Goal: Information Seeking & Learning: Learn about a topic

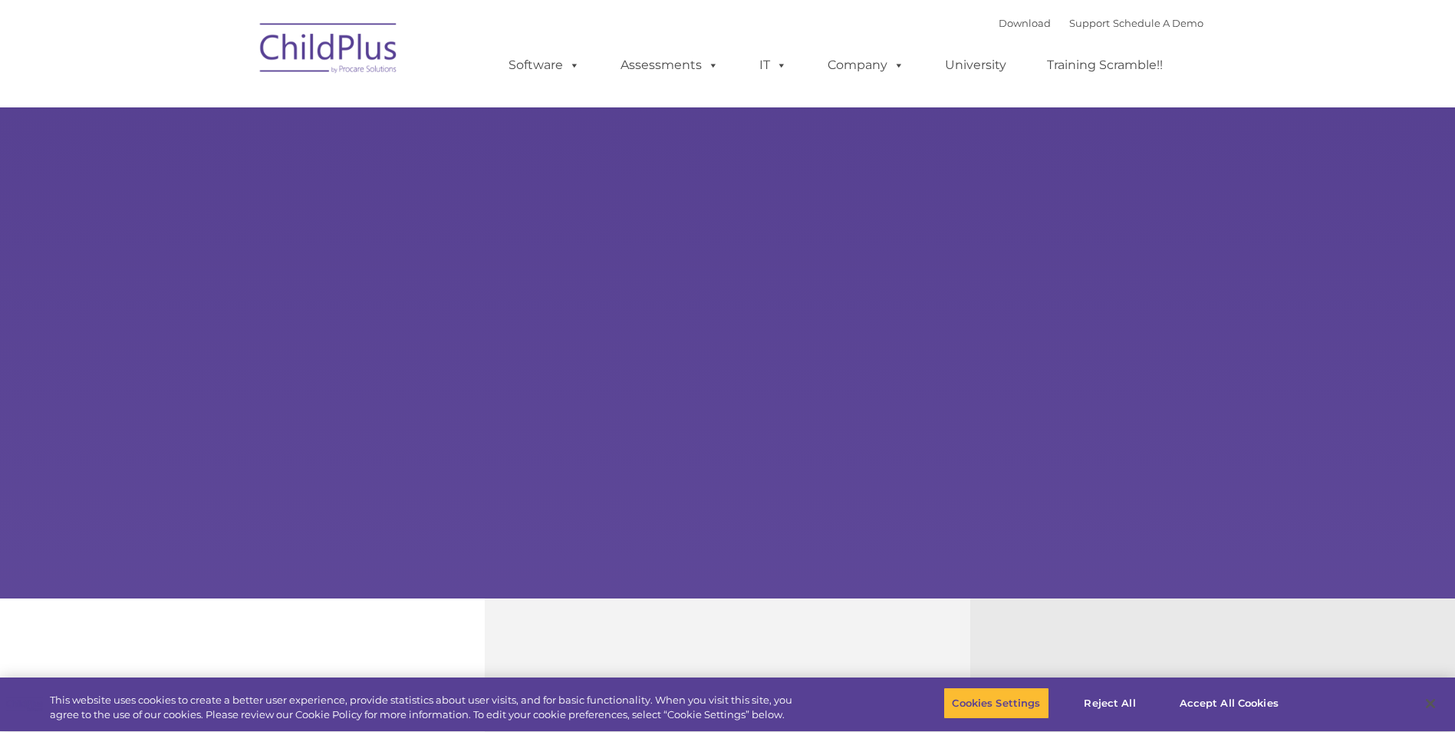
select select "MEDIUM"
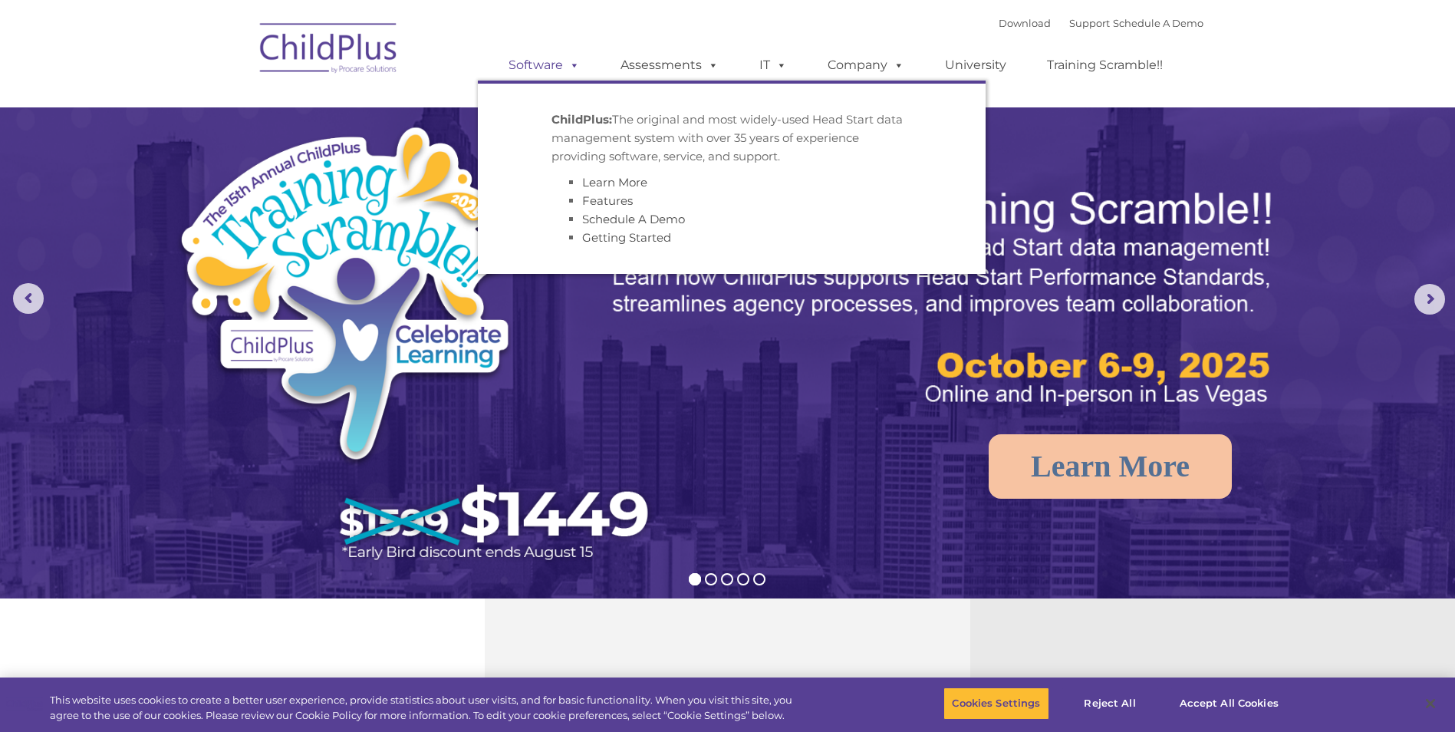
click at [573, 64] on span at bounding box center [571, 65] width 17 height 15
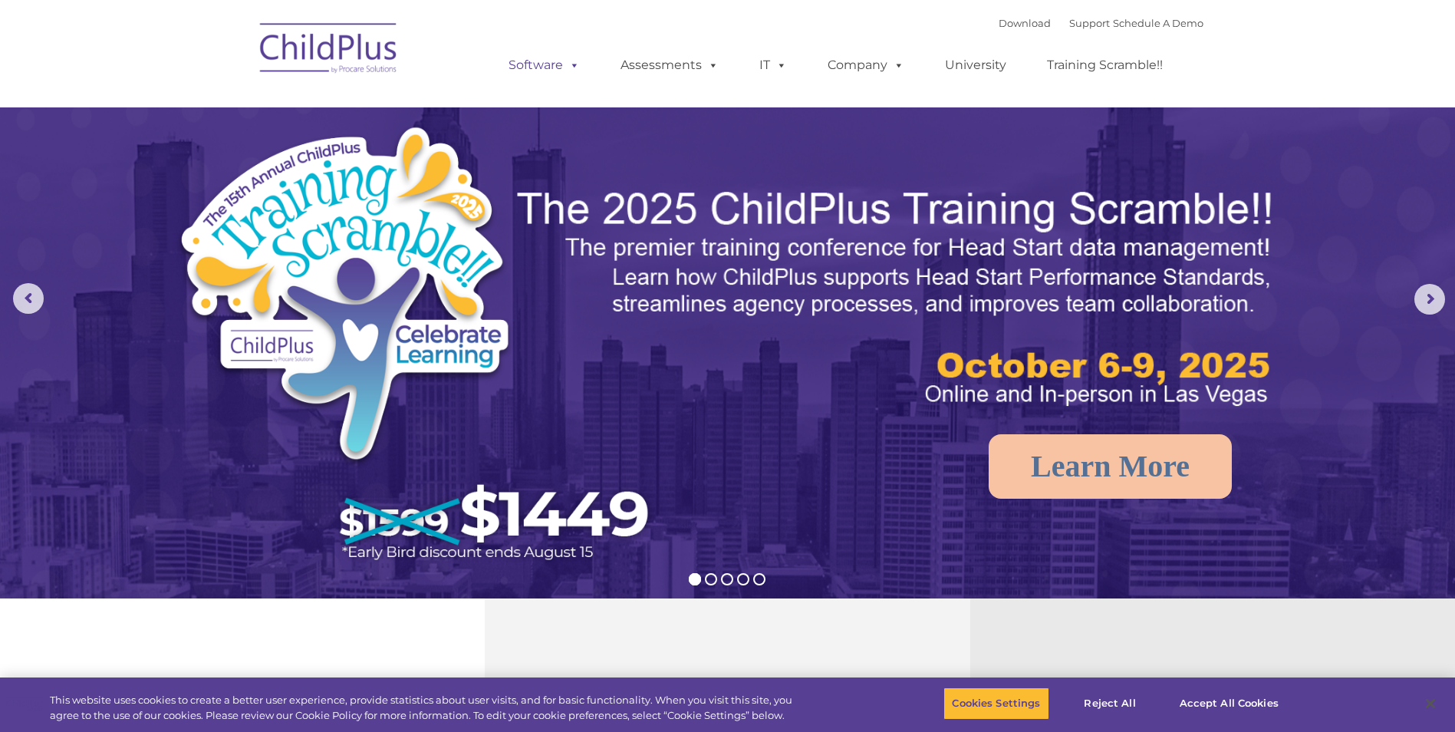
click at [573, 64] on span at bounding box center [571, 65] width 17 height 15
click at [562, 27] on div "Download Support | Schedule A Demo  MENU MENU Software ChildPlus: The original…" at bounding box center [841, 54] width 726 height 84
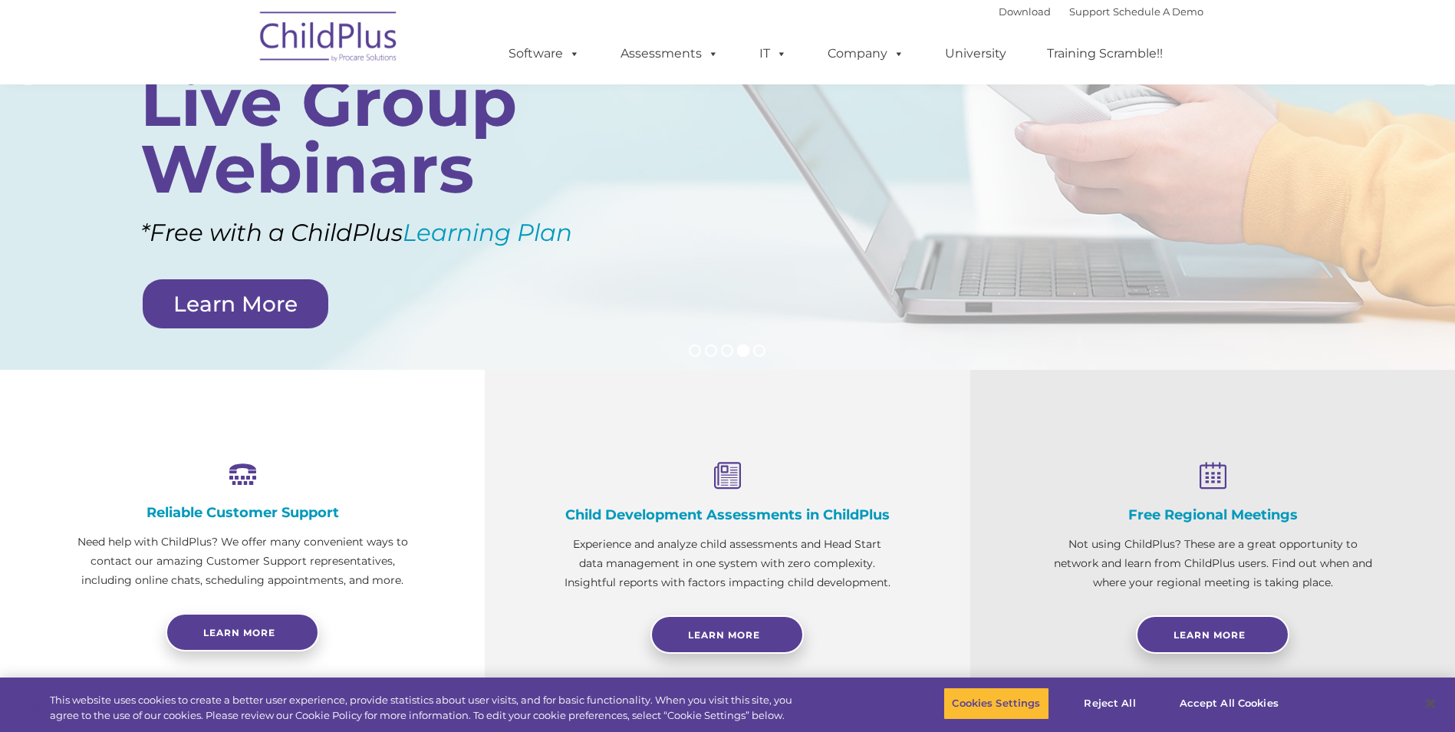
scroll to position [230, 0]
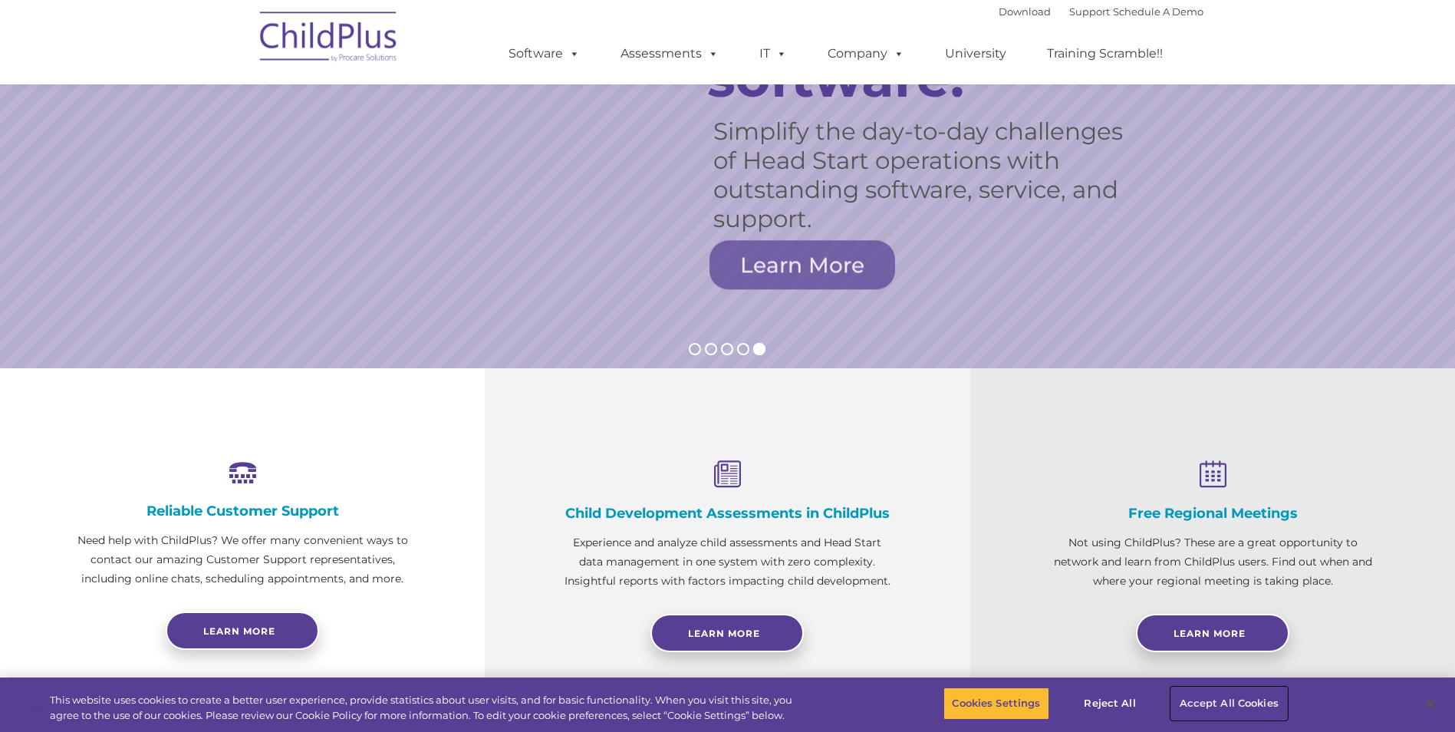
click at [1219, 705] on button "Accept All Cookies" at bounding box center [1229, 703] width 116 height 32
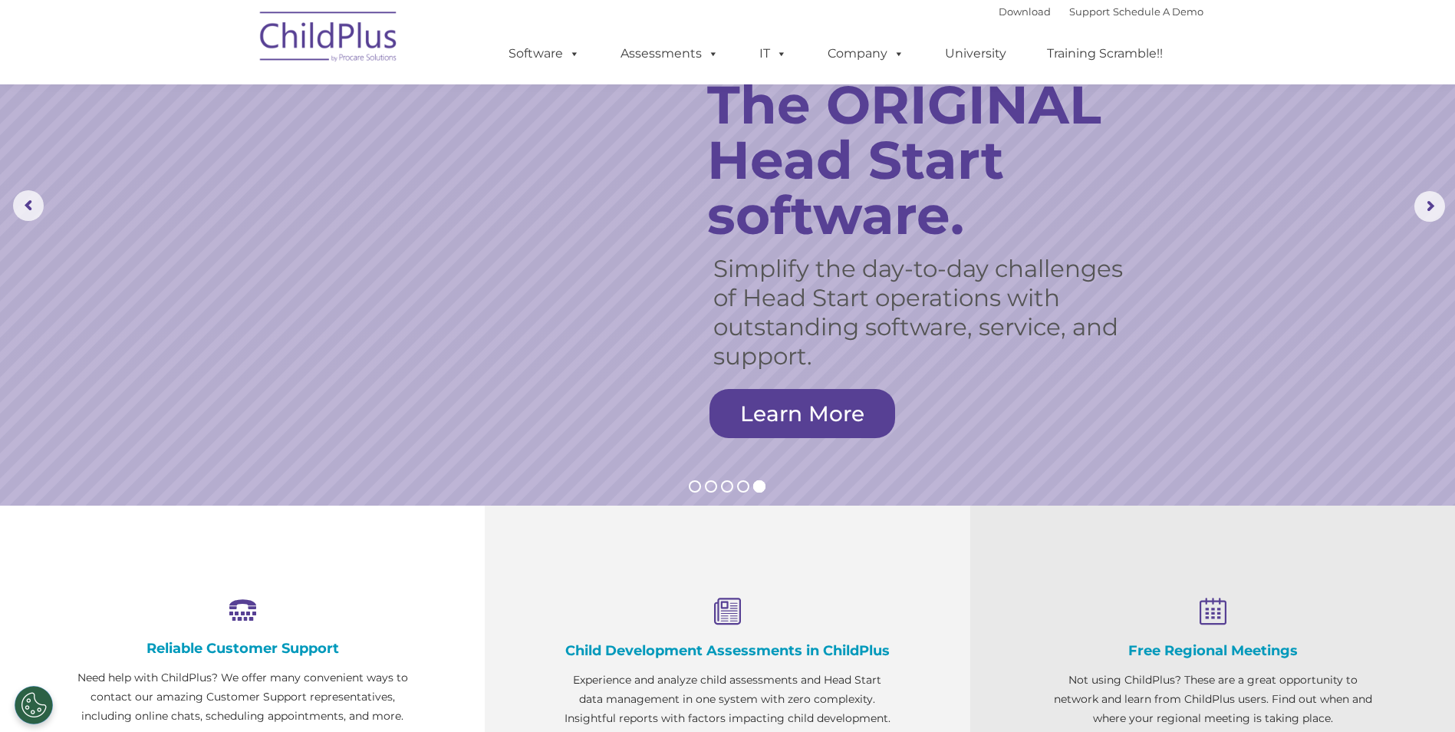
scroll to position [0, 0]
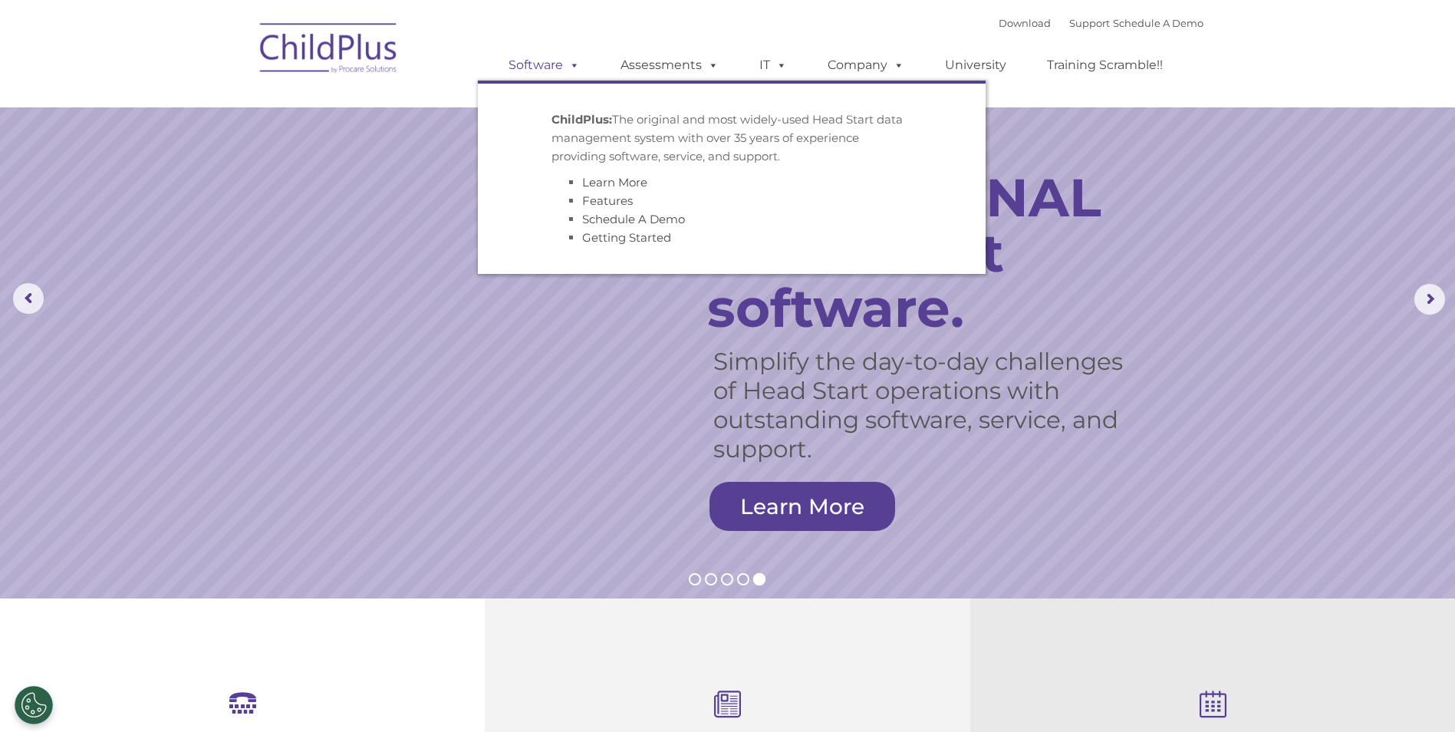
click at [568, 67] on span at bounding box center [571, 65] width 17 height 15
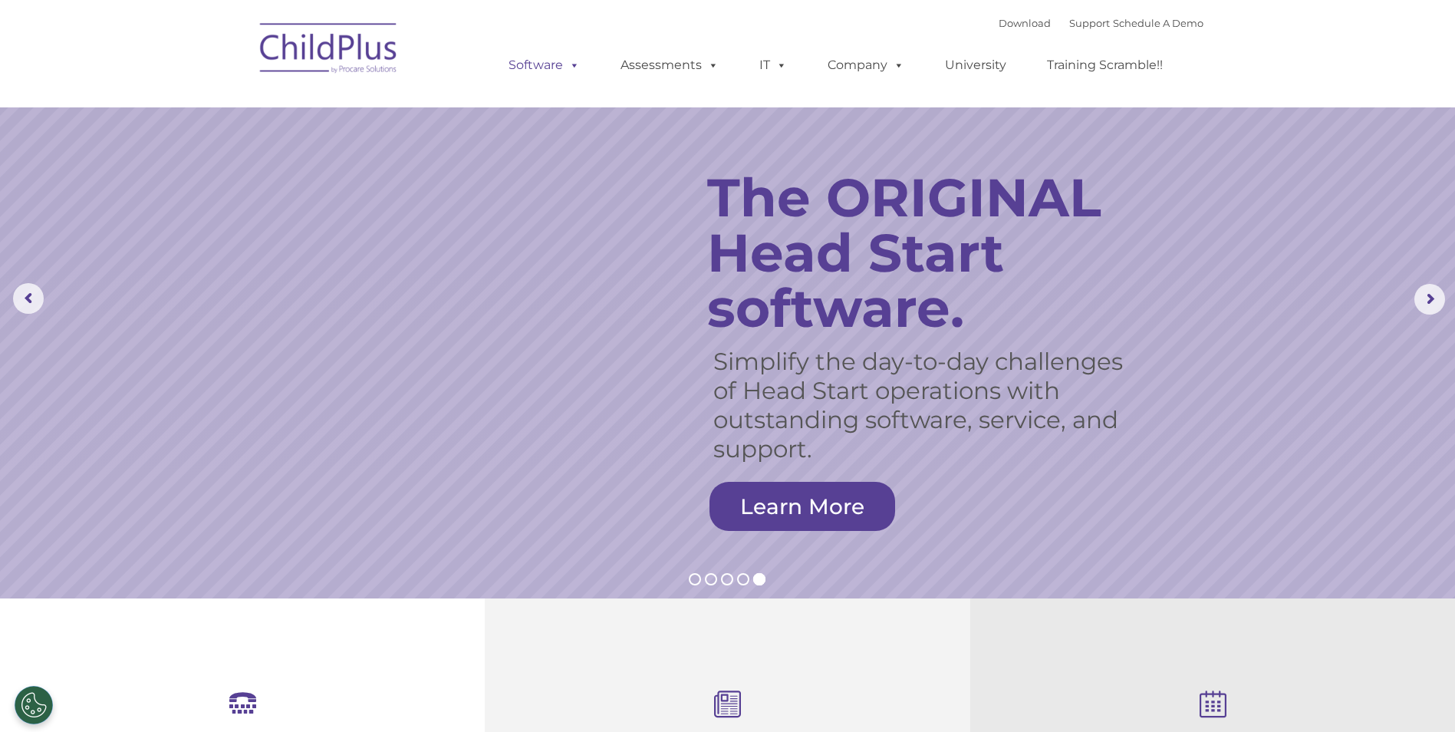
click at [528, 62] on link "Software" at bounding box center [544, 65] width 102 height 31
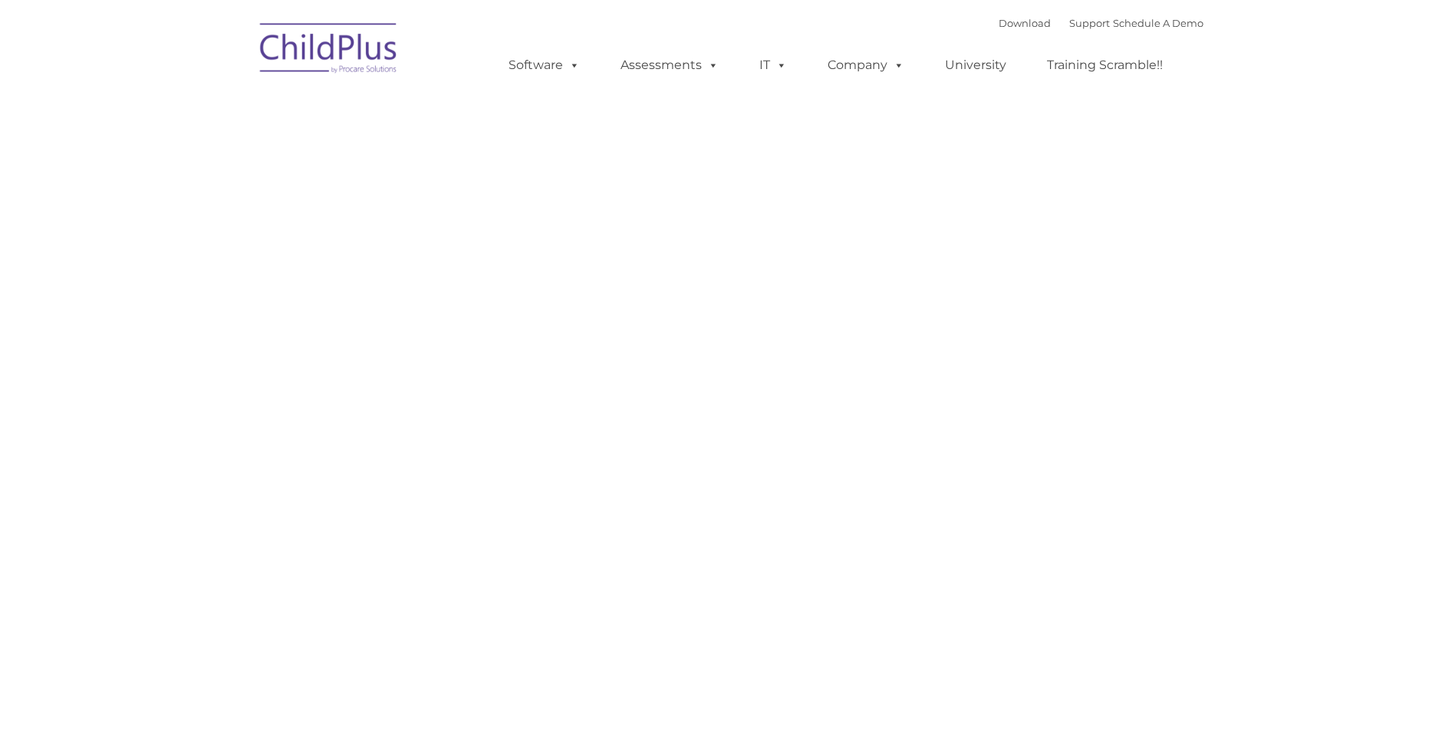
type input ""
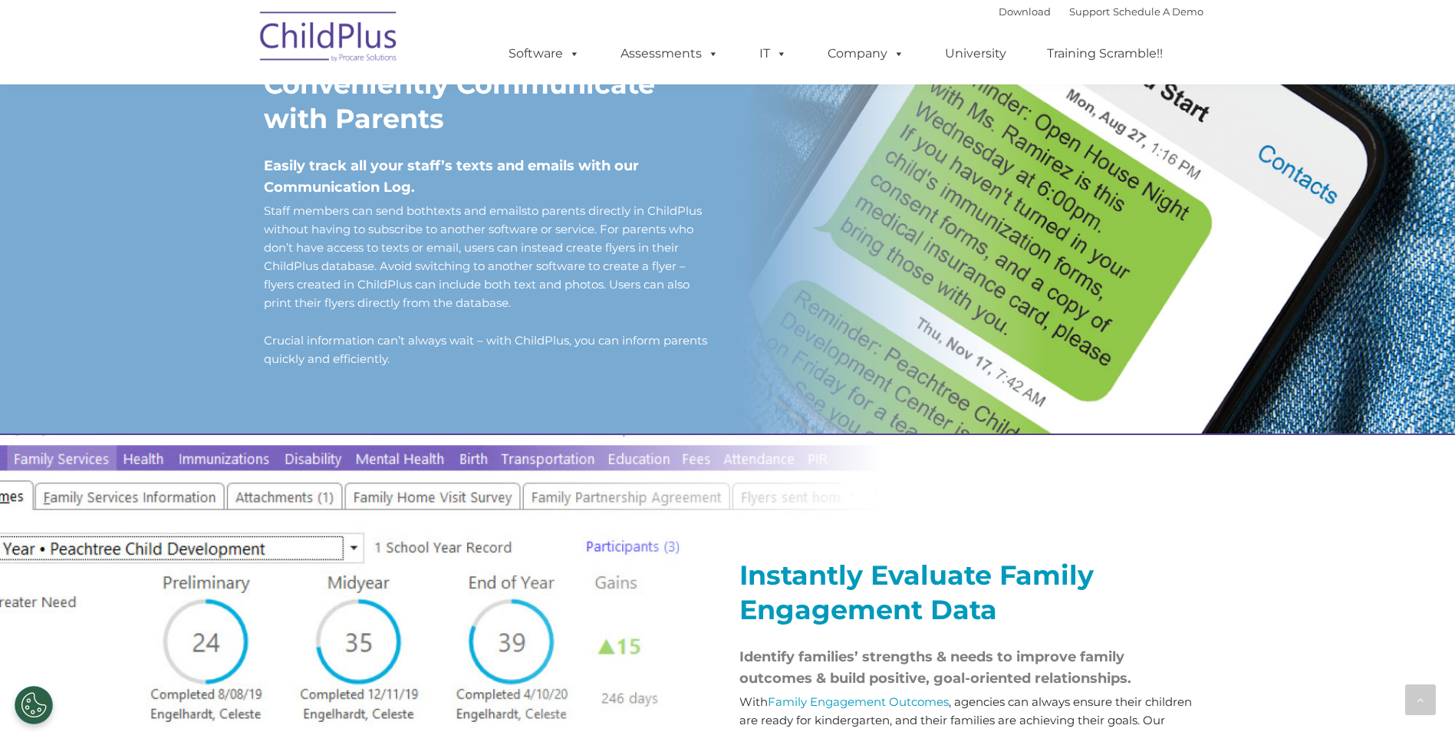
scroll to position [1325, 0]
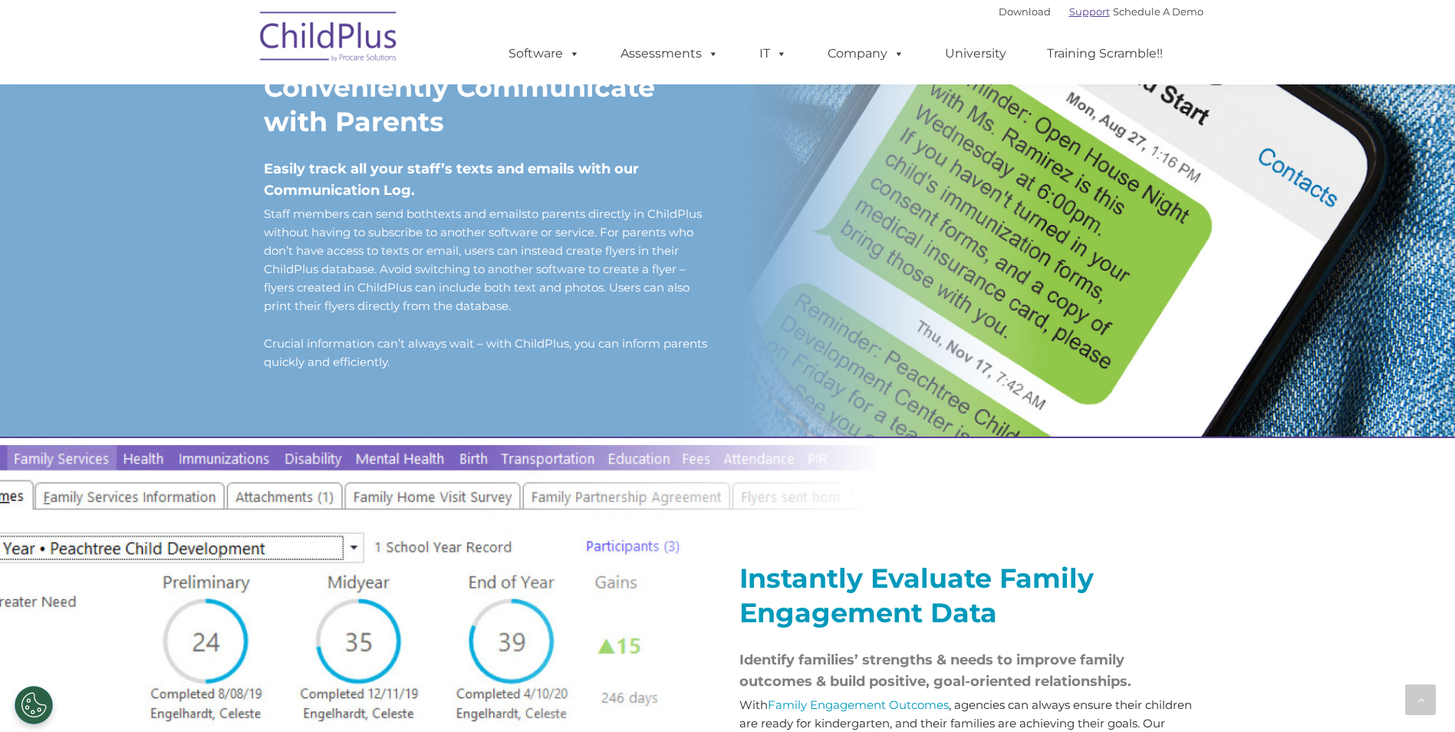
click at [1069, 15] on link "Support" at bounding box center [1089, 11] width 41 height 12
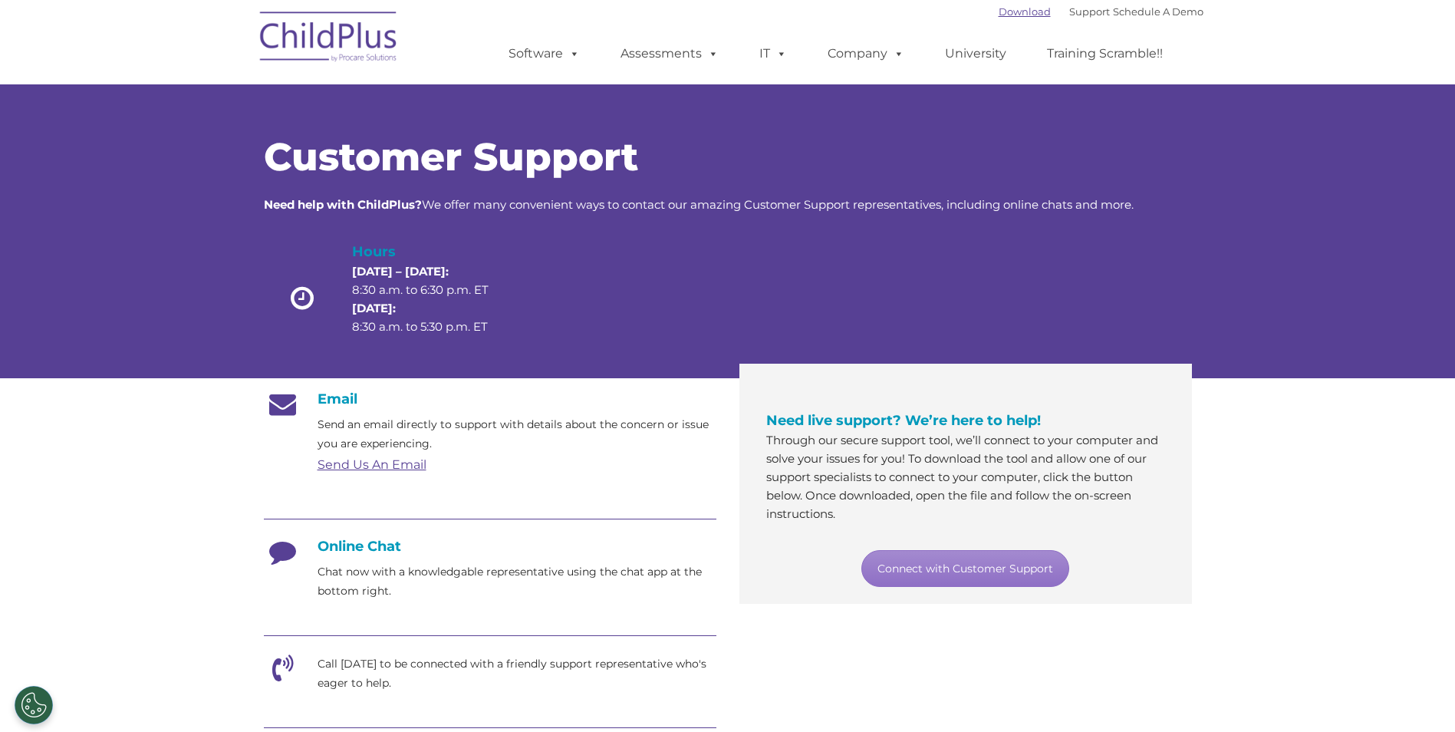
click at [999, 8] on link "Download" at bounding box center [1025, 11] width 52 height 12
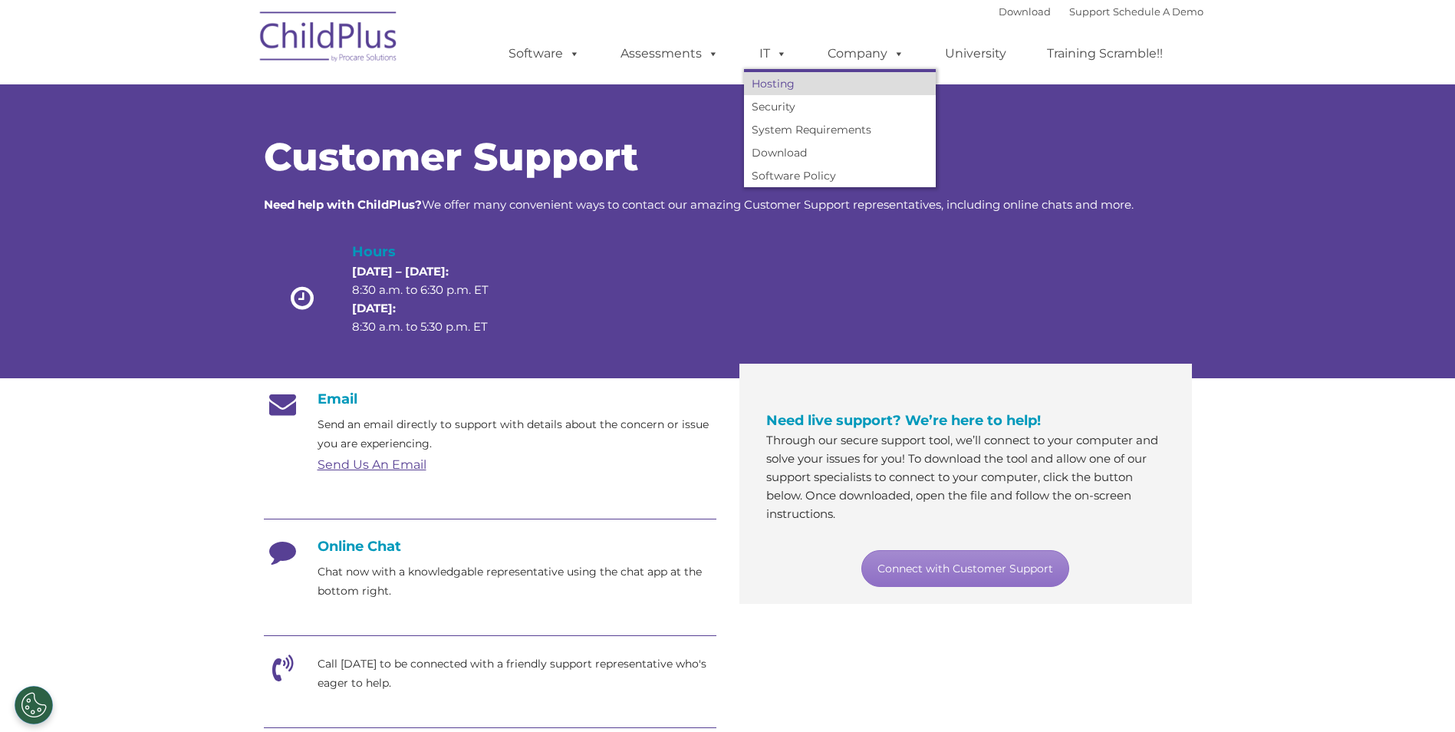
click at [772, 77] on link "Hosting" at bounding box center [840, 83] width 192 height 23
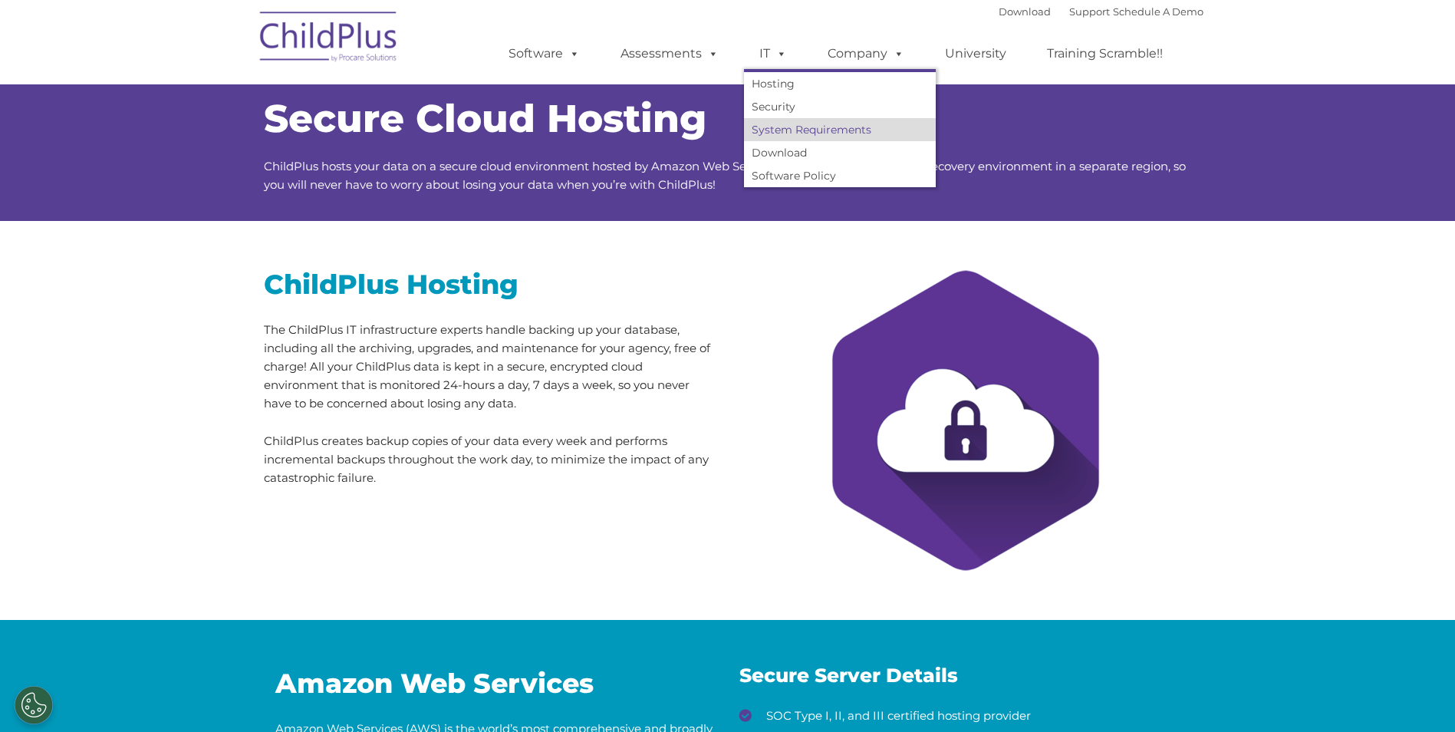
click at [772, 134] on link "System Requirements" at bounding box center [840, 129] width 192 height 23
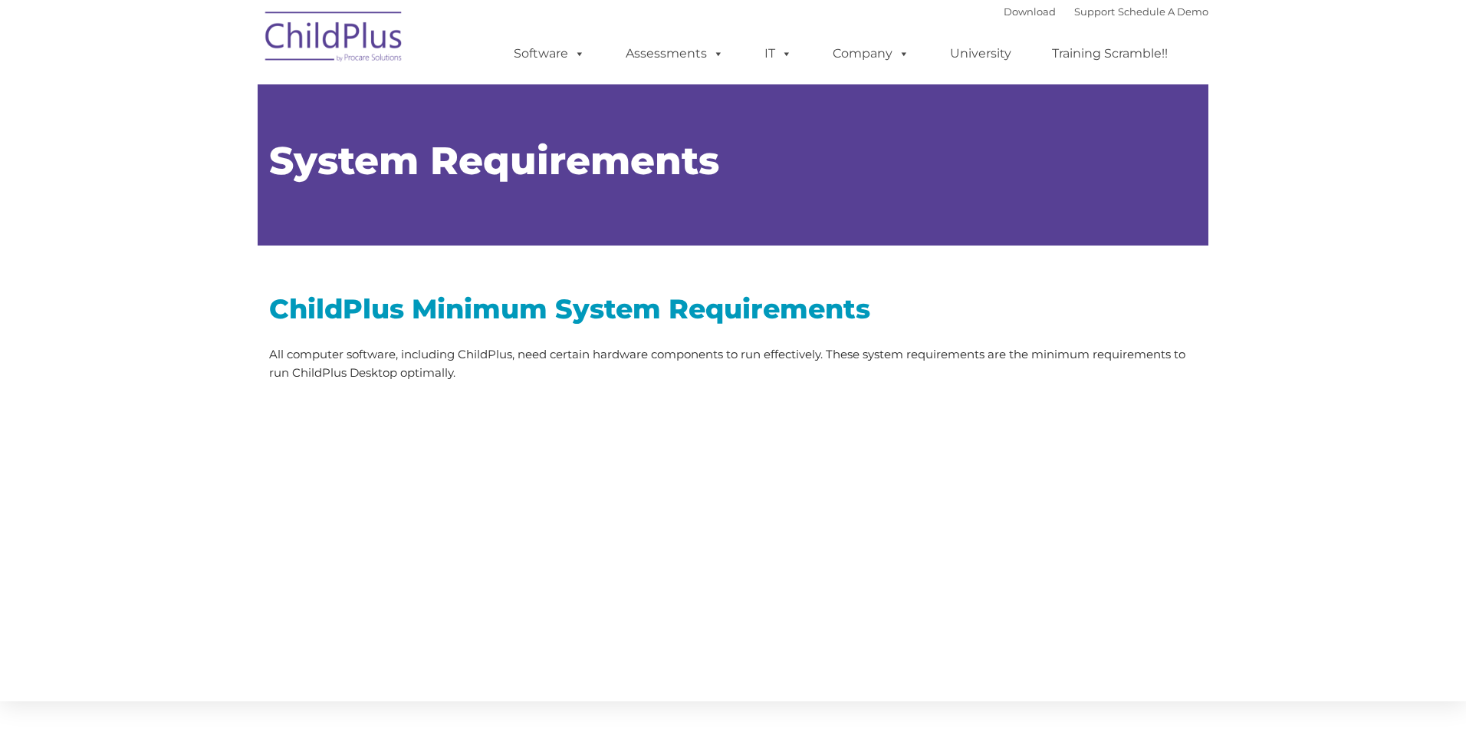
type input ""
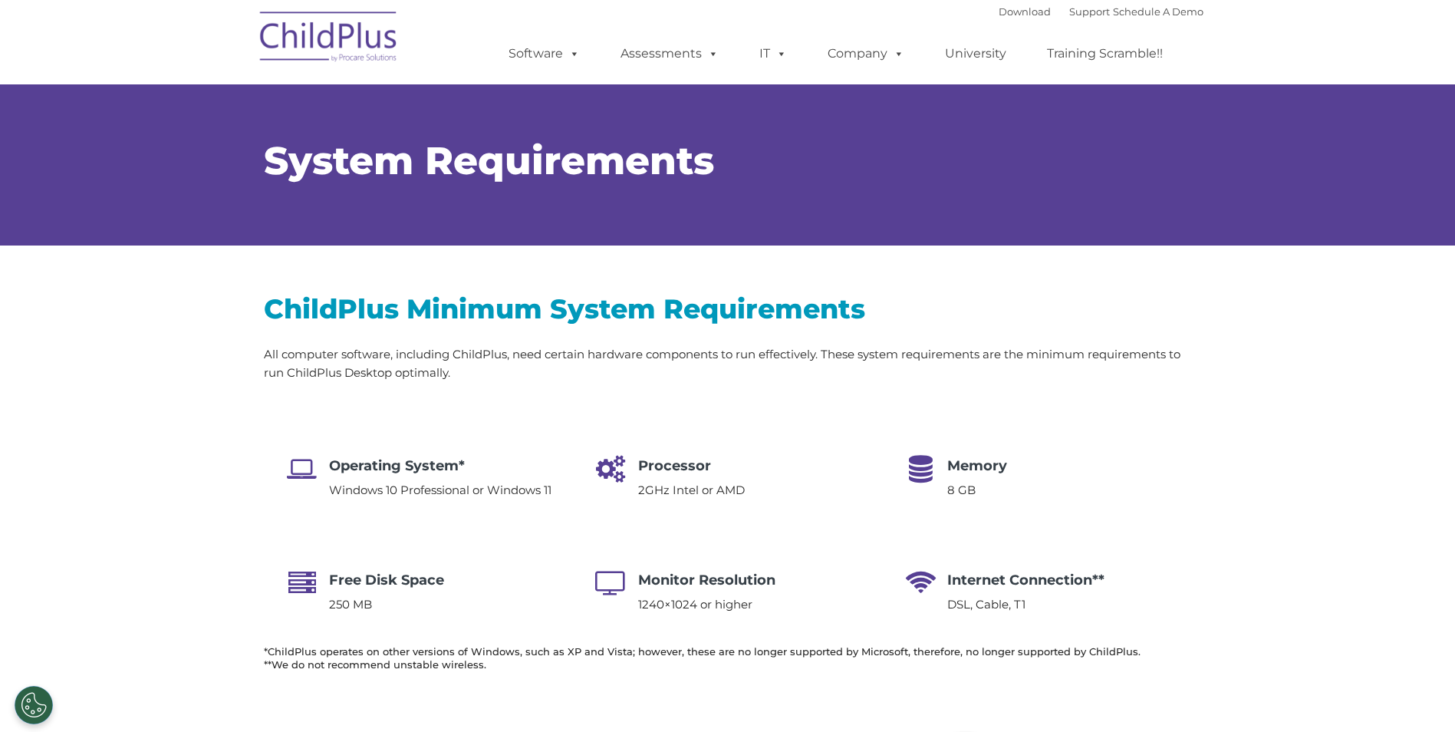
select select "MEDIUM"
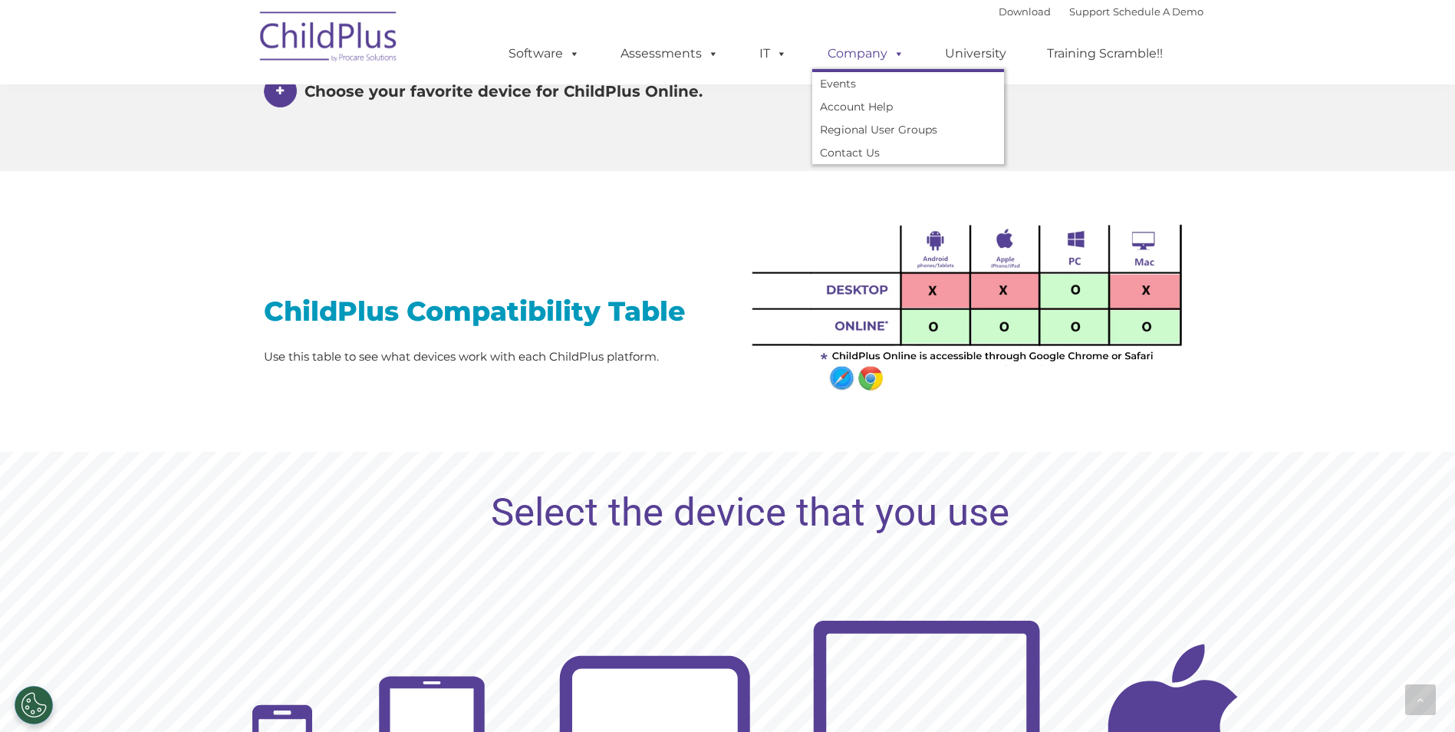
scroll to position [1142, 0]
